Goal: Task Accomplishment & Management: Complete application form

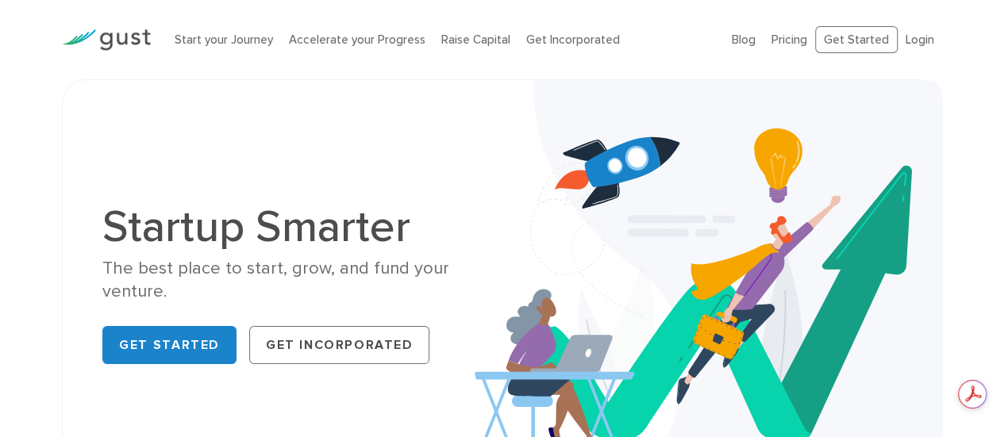
click at [463, 48] on li "Raise Capital" at bounding box center [475, 40] width 69 height 18
click at [463, 42] on link "Raise Capital" at bounding box center [475, 40] width 69 height 14
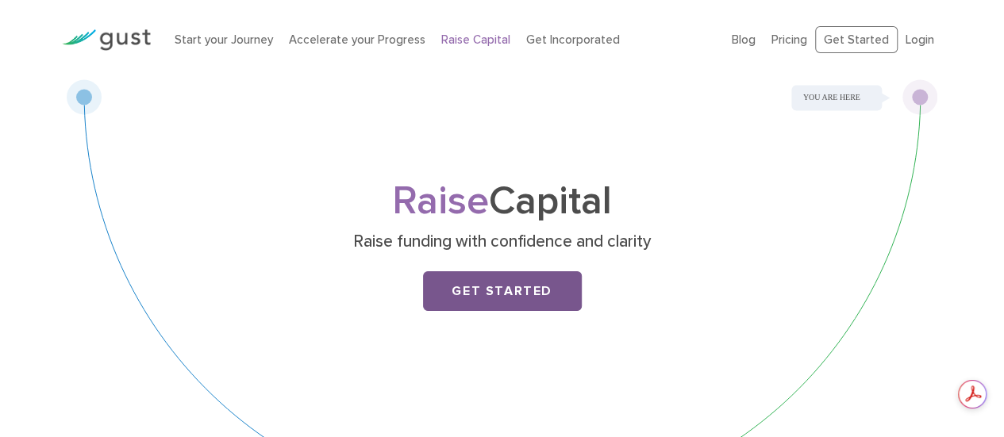
click at [504, 288] on link "Get Started" at bounding box center [502, 291] width 159 height 40
